Goal: Task Accomplishment & Management: Complete application form

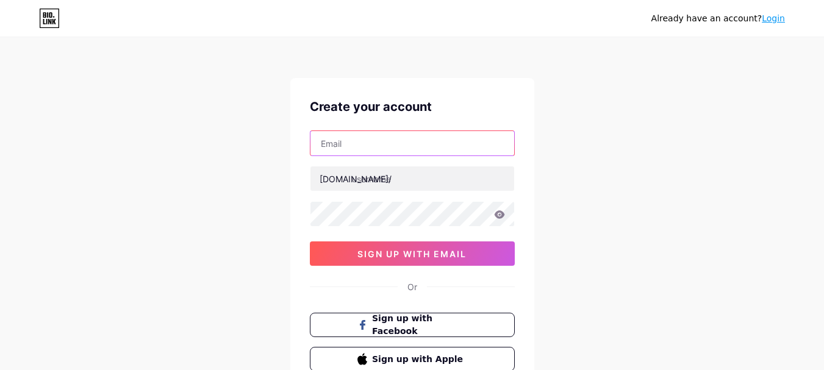
click at [381, 144] on input "text" at bounding box center [412, 143] width 204 height 24
paste input "[EMAIL_ADDRESS][DOMAIN_NAME]"
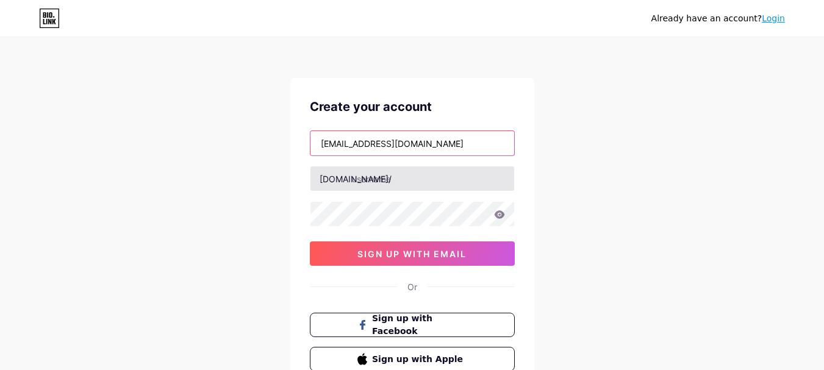
type input "[EMAIL_ADDRESS][DOMAIN_NAME]"
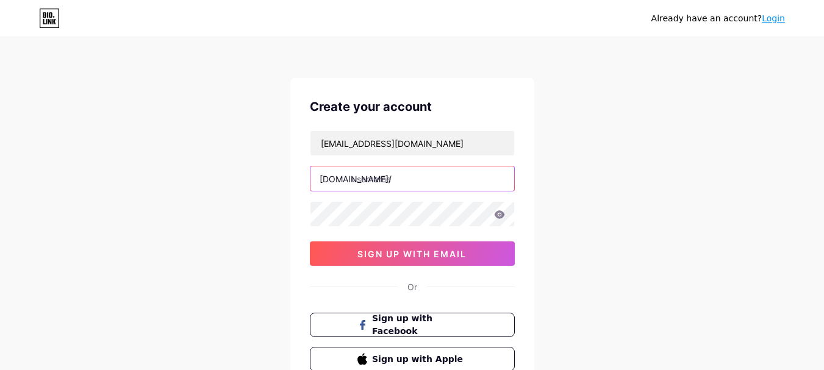
click at [374, 185] on input "text" at bounding box center [412, 179] width 204 height 24
type input "pak92game"
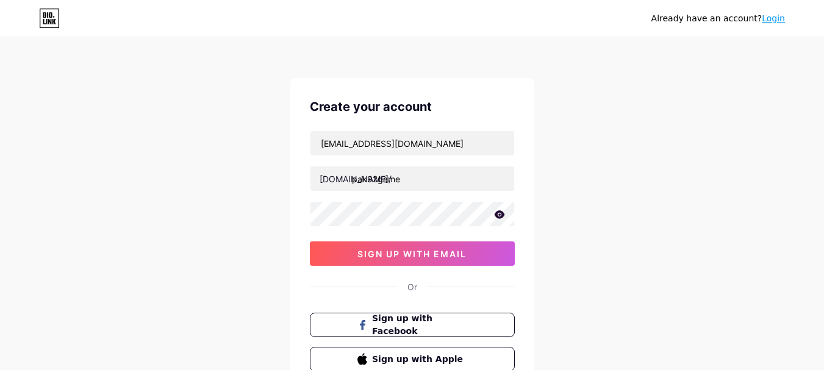
click at [251, 255] on div "Already have an account? Login Create your account [EMAIL_ADDRESS][DOMAIN_NAME]…" at bounding box center [412, 233] width 824 height 467
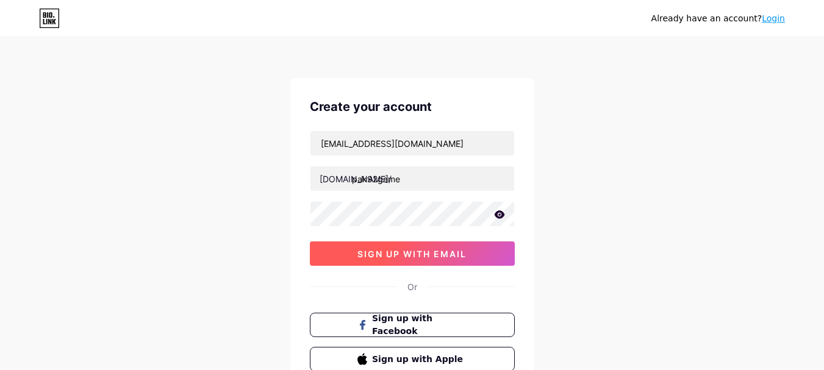
click at [408, 255] on span "sign up with email" at bounding box center [411, 254] width 109 height 10
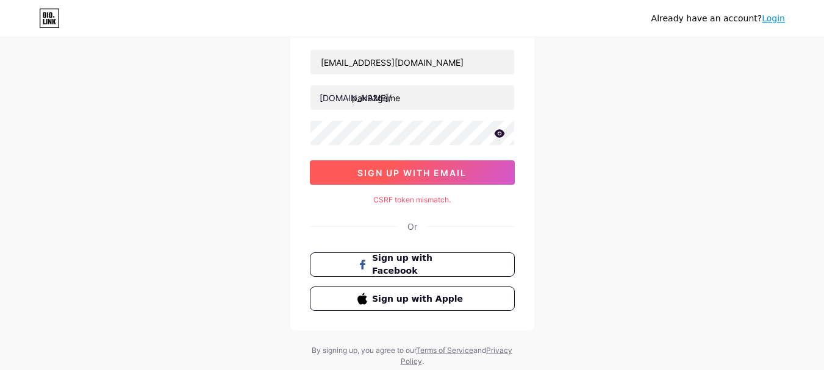
scroll to position [117, 0]
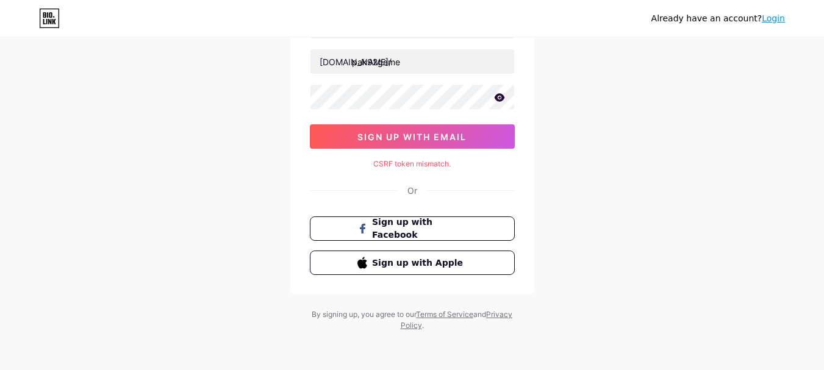
click at [500, 96] on icon at bounding box center [499, 97] width 10 height 8
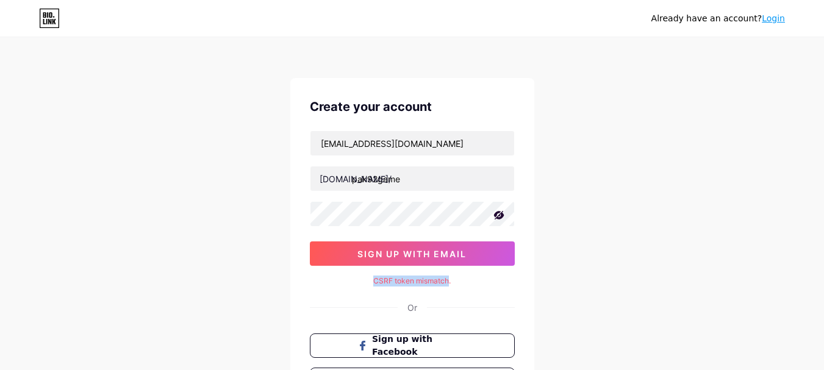
drag, startPoint x: 375, startPoint y: 283, endPoint x: 448, endPoint y: 280, distance: 73.3
click at [448, 280] on div "CSRF token mismatch." at bounding box center [412, 281] width 205 height 11
copy div "CSRF token mismatch"
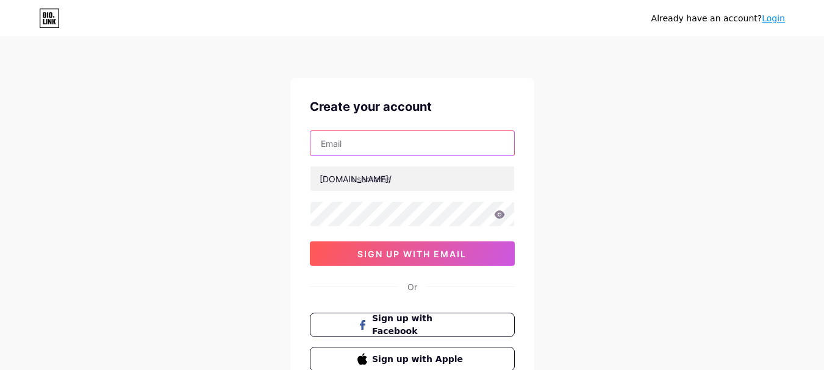
click at [384, 149] on input "text" at bounding box center [412, 143] width 204 height 24
paste input "[EMAIL_ADDRESS][DOMAIN_NAME]"
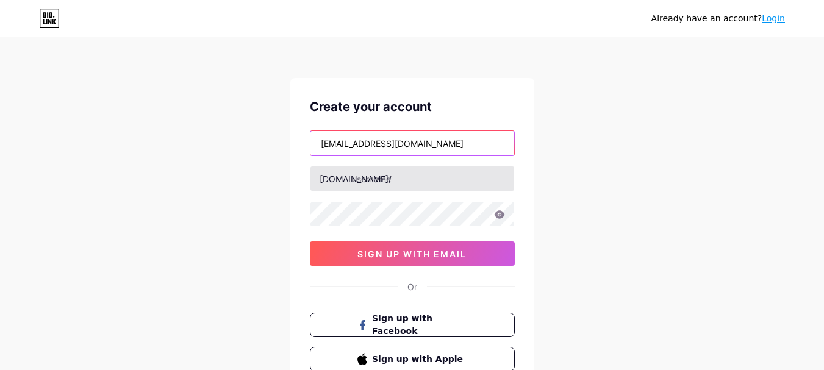
type input "[EMAIL_ADDRESS][DOMAIN_NAME]"
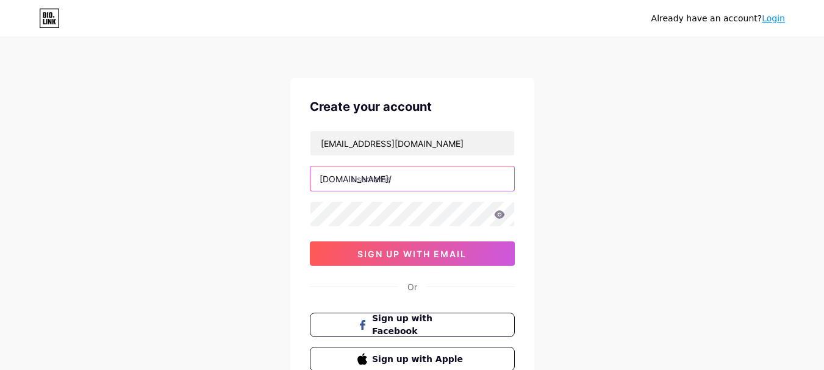
click at [370, 182] on input "text" at bounding box center [412, 179] width 204 height 24
type input "pakgame"
click at [249, 240] on div "Already have an account? Login Create your account hiyima1722@camjoint.com bio.…" at bounding box center [412, 233] width 824 height 467
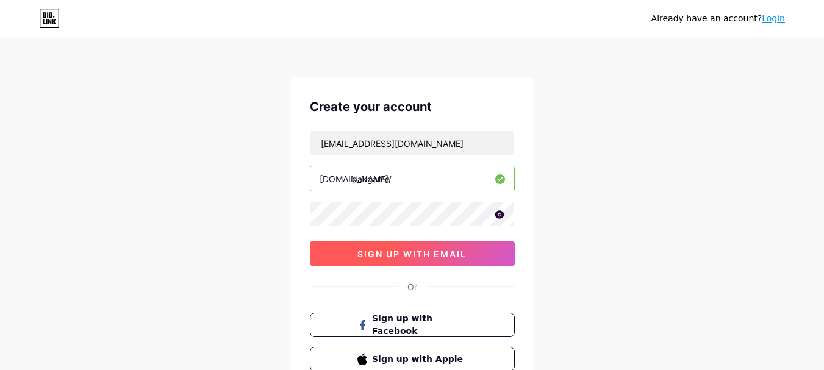
click at [383, 259] on span "sign up with email" at bounding box center [411, 254] width 109 height 10
